Goal: Check status: Check status

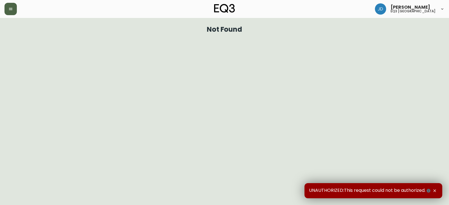
click at [8, 13] on button "button" at bounding box center [10, 9] width 12 height 12
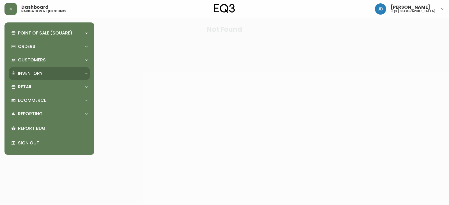
click at [33, 71] on p "Inventory" at bounding box center [30, 73] width 25 height 6
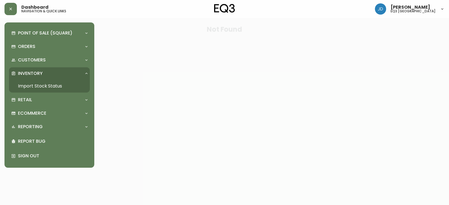
click at [45, 84] on link "Import Stock Status" at bounding box center [49, 86] width 81 height 13
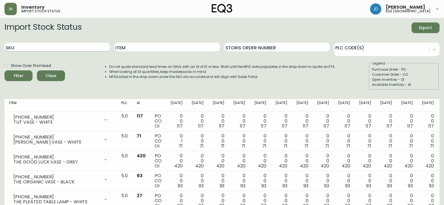
click at [65, 47] on input "SKU" at bounding box center [56, 47] width 105 height 9
type input "[PHONE_NUMBER]"
click at [4, 70] on button "Filter" at bounding box center [18, 75] width 28 height 11
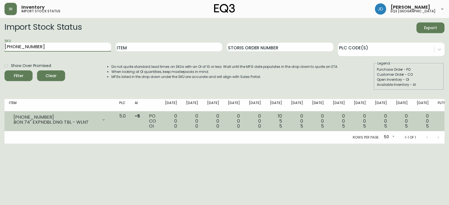
click at [106, 121] on icon at bounding box center [103, 119] width 4 height 4
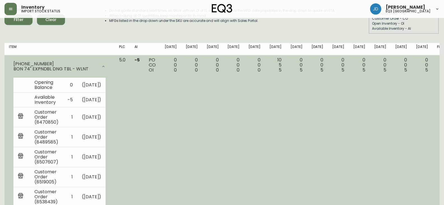
scroll to position [107, 0]
